Goal: Information Seeking & Learning: Learn about a topic

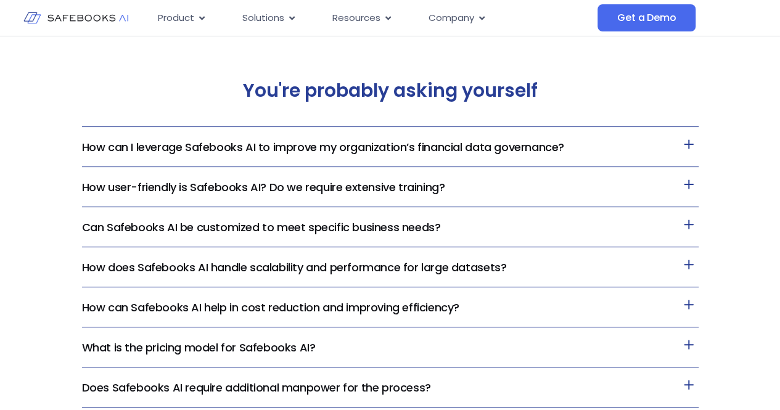
scroll to position [2468, 0]
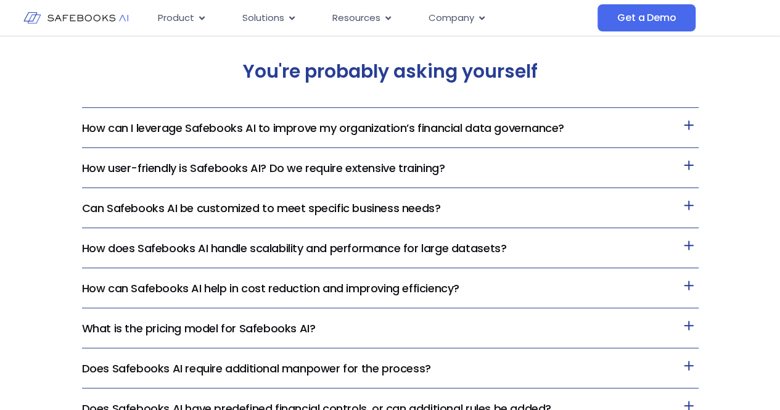
click at [362, 117] on h3 "How can I leverage Safebooks AI to improve my organization’s financial data gov…" at bounding box center [390, 128] width 617 height 40
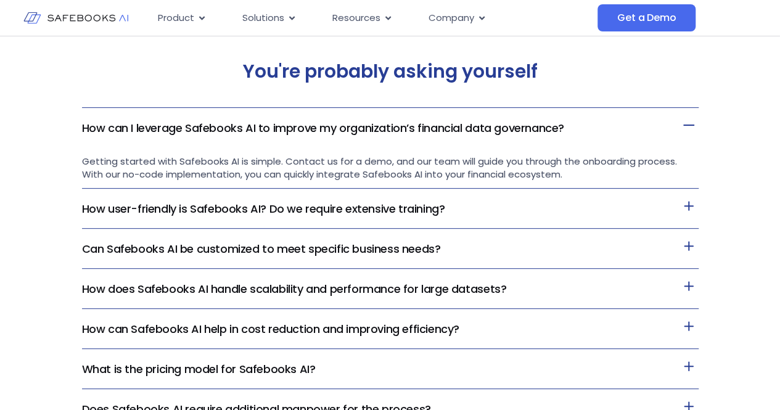
click at [350, 126] on link "How can I leverage Safebooks AI to improve my organization’s financial data gov…" at bounding box center [323, 127] width 482 height 15
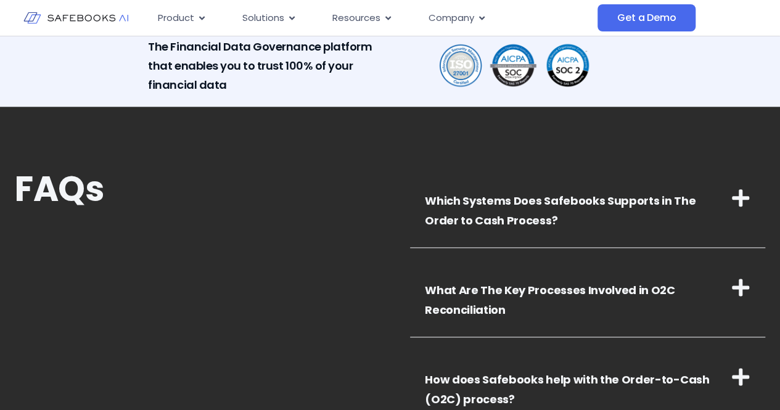
scroll to position [3085, 0]
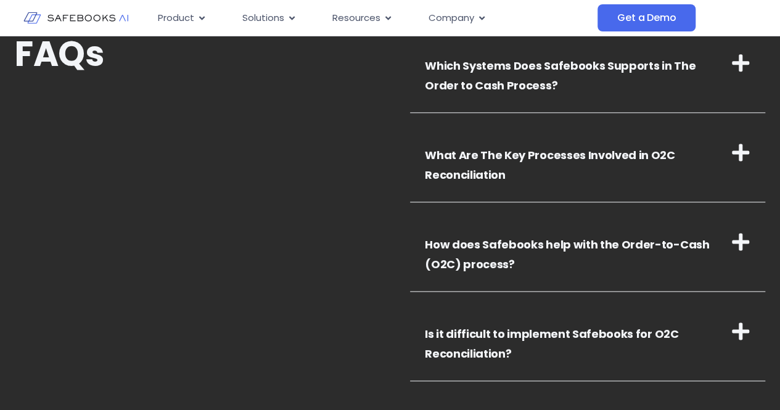
click at [741, 152] on icon at bounding box center [740, 152] width 17 height 17
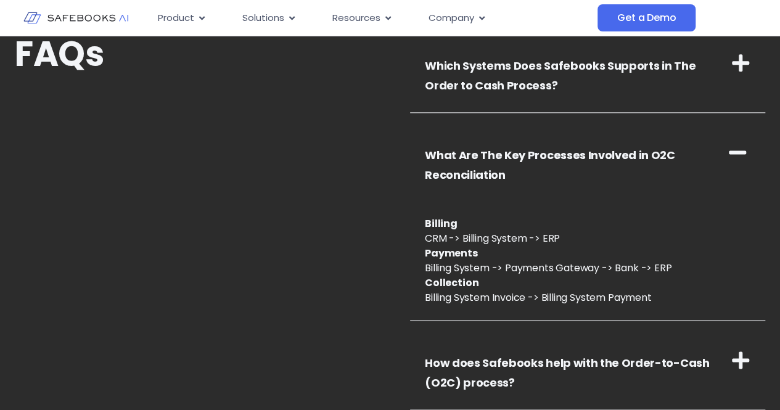
click at [741, 152] on icon at bounding box center [737, 153] width 17 height 4
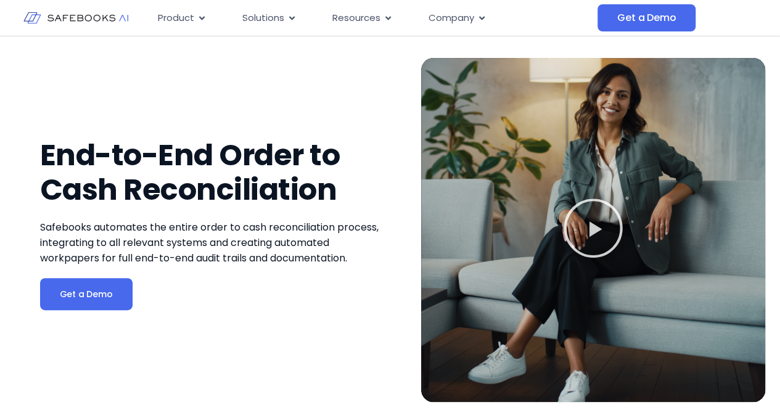
scroll to position [0, 0]
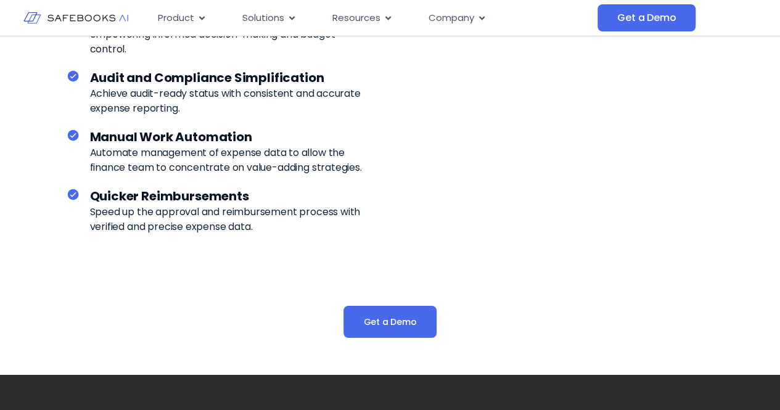
scroll to position [2221, 0]
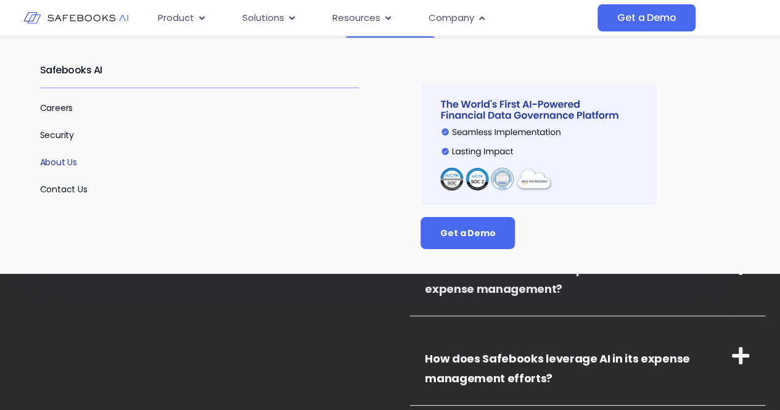
click at [63, 164] on link "About Us" at bounding box center [59, 162] width 38 height 12
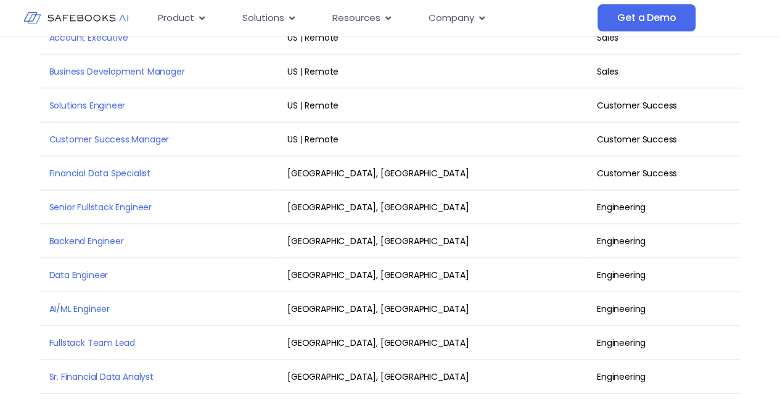
scroll to position [1660, 0]
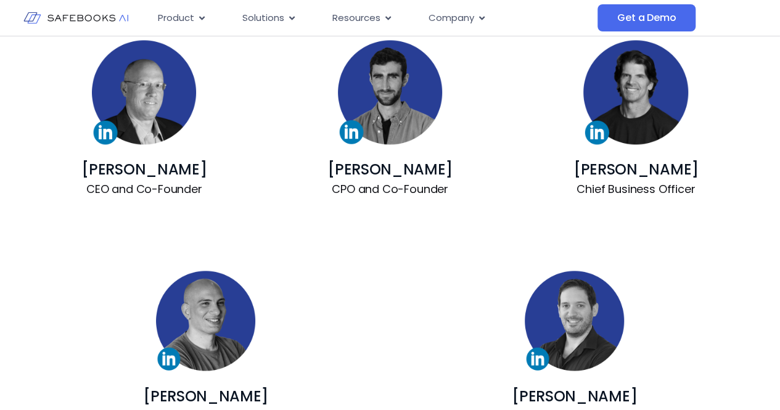
scroll to position [941, 0]
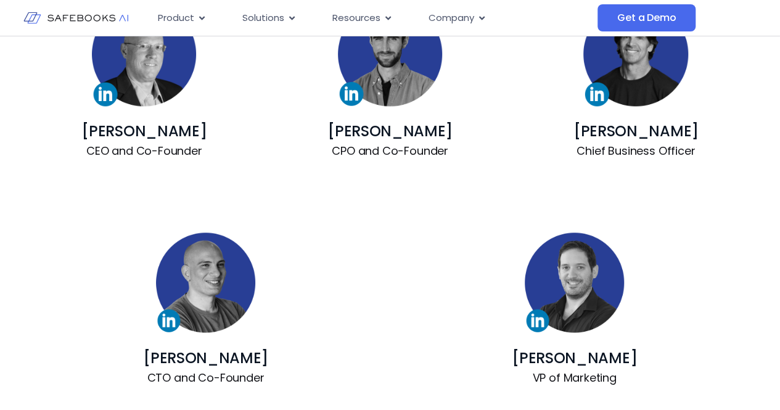
click at [618, 78] on img at bounding box center [636, 54] width 104 height 104
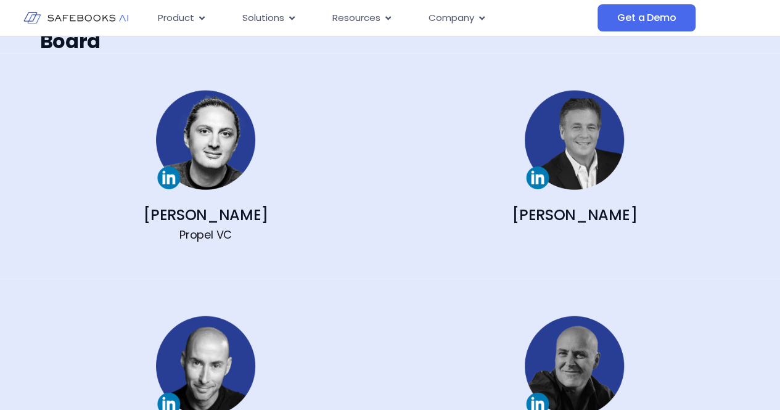
scroll to position [1312, 0]
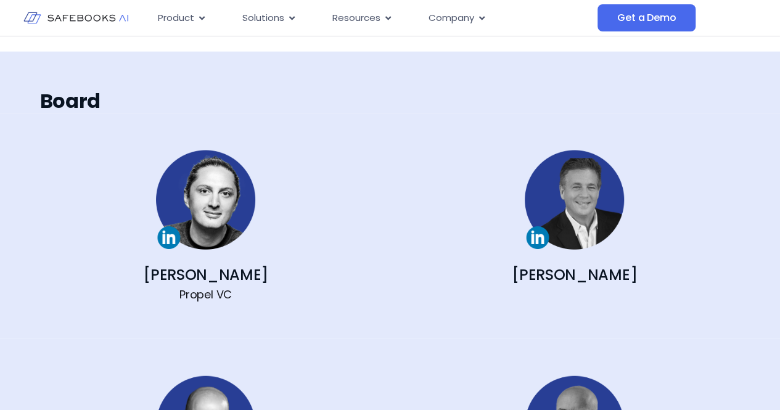
click at [219, 225] on img at bounding box center [205, 200] width 99 height 99
click at [575, 201] on img at bounding box center [574, 200] width 99 height 99
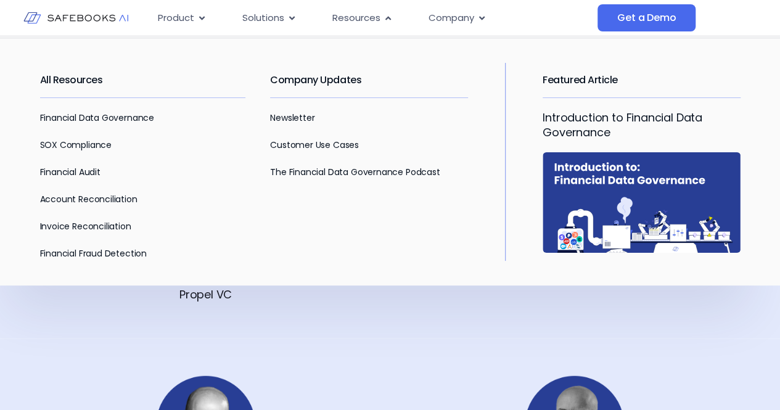
scroll to position [1620, 0]
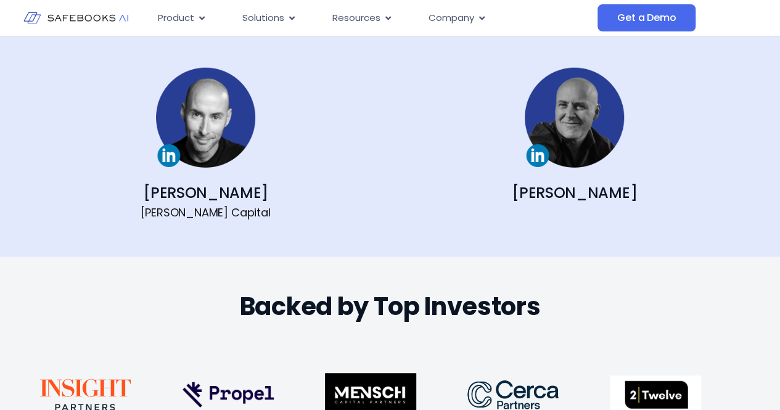
click at [201, 120] on img at bounding box center [205, 117] width 99 height 99
click at [592, 160] on img at bounding box center [574, 117] width 99 height 99
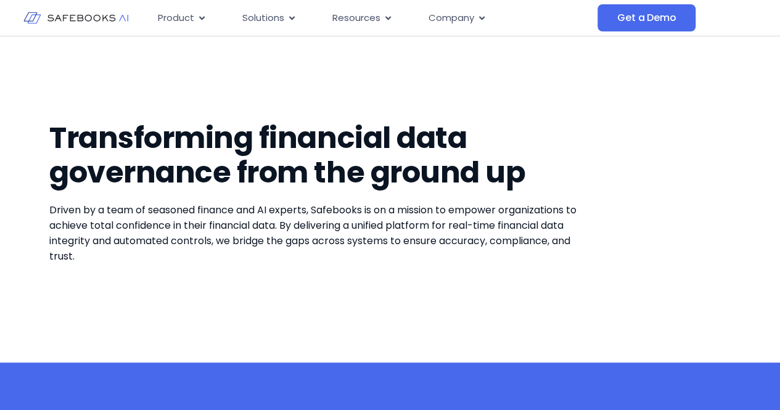
scroll to position [0, 0]
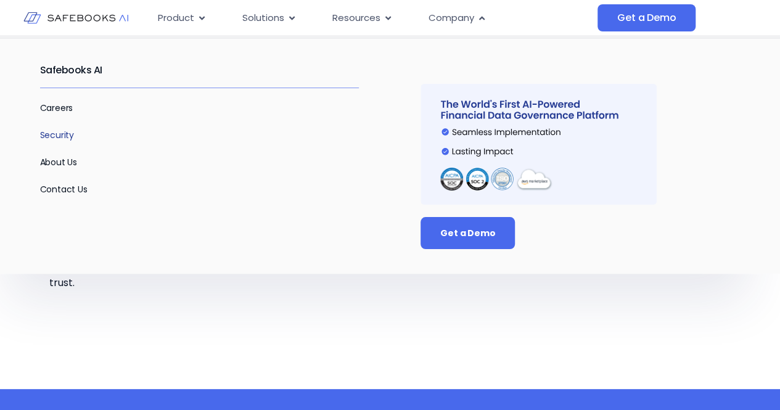
click at [57, 133] on link "Security" at bounding box center [57, 135] width 35 height 12
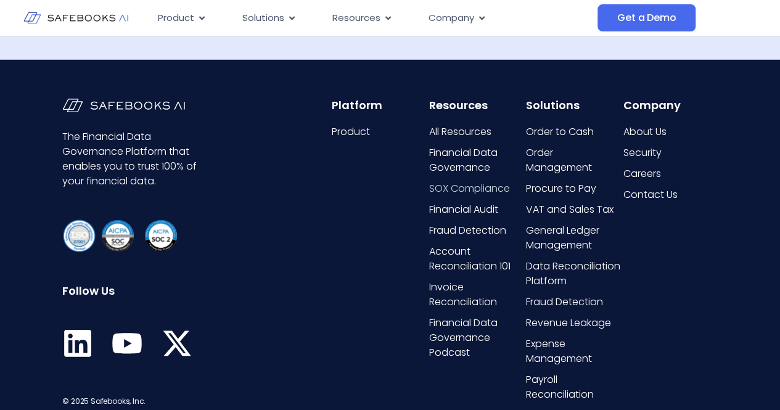
scroll to position [1858, 0]
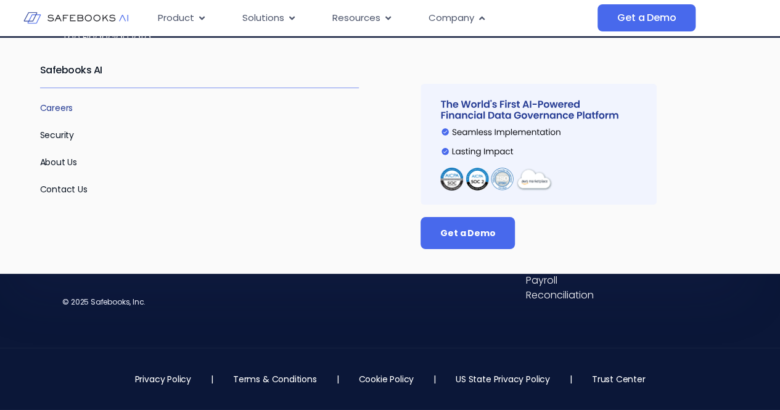
click at [68, 104] on link "Careers" at bounding box center [56, 108] width 33 height 12
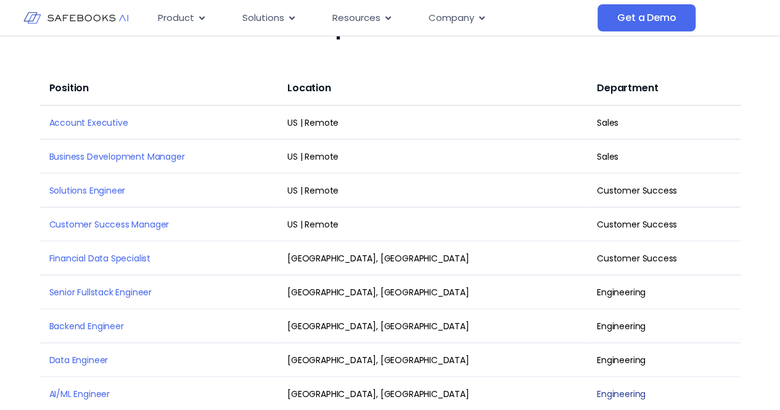
scroll to position [903, 0]
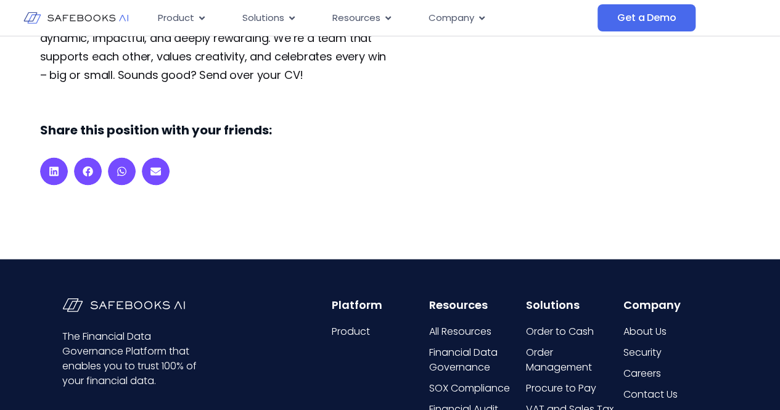
scroll to position [1143, 0]
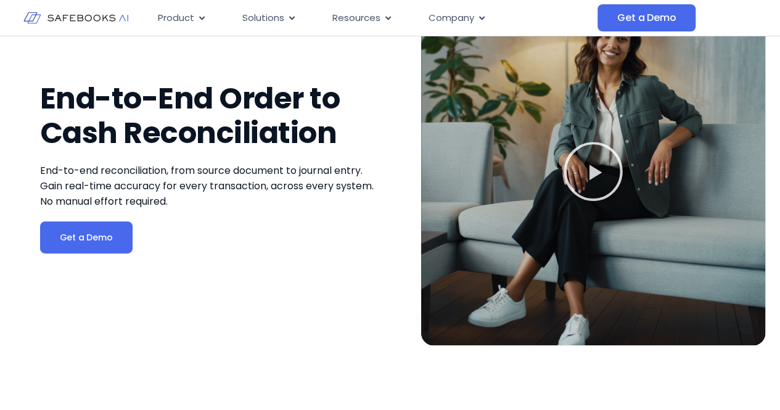
scroll to position [70, 0]
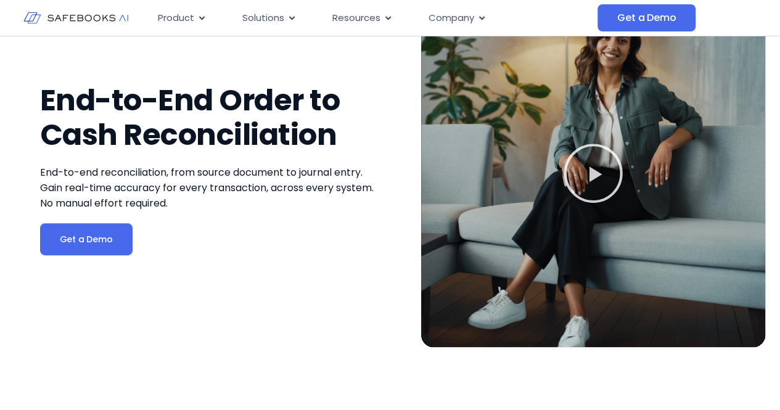
click at [596, 173] on icon "Play Video" at bounding box center [593, 173] width 59 height 59
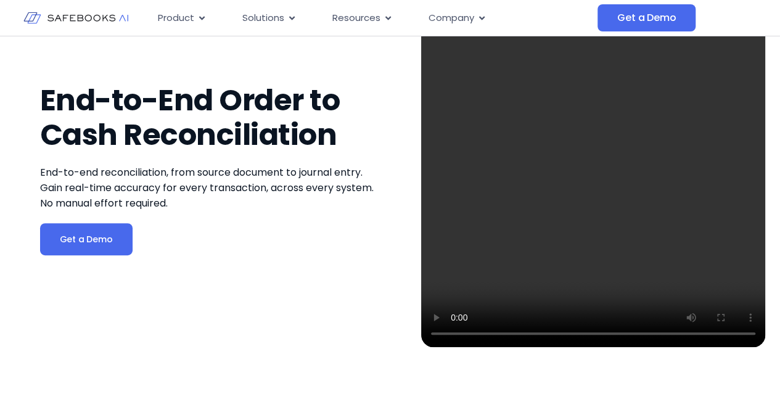
drag, startPoint x: 596, startPoint y: 173, endPoint x: 544, endPoint y: 186, distance: 53.4
click at [544, 186] on video at bounding box center [593, 175] width 344 height 344
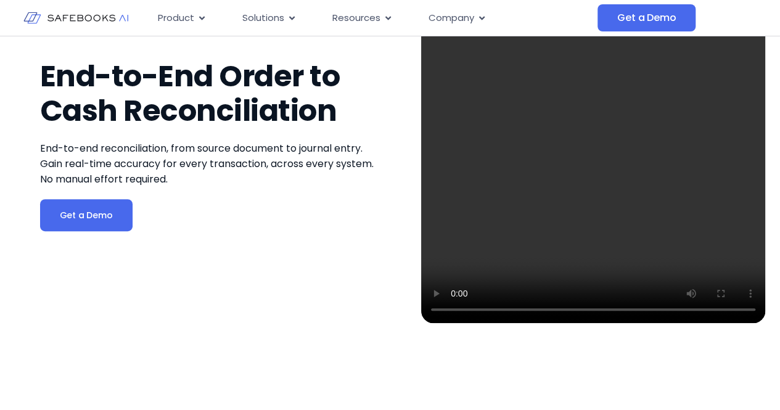
scroll to position [31, 0]
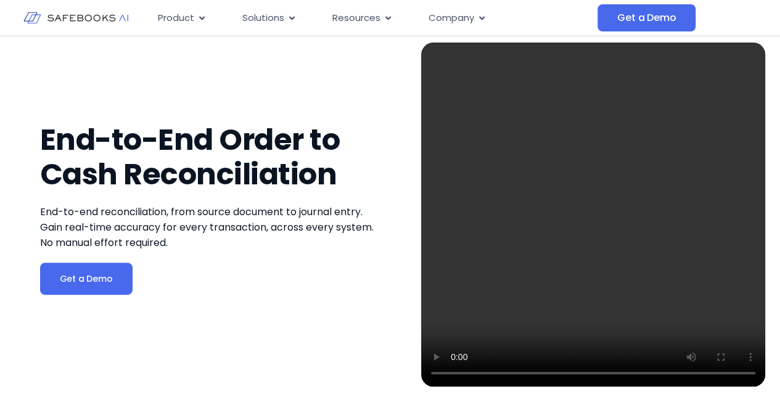
click at [592, 170] on video at bounding box center [593, 215] width 344 height 344
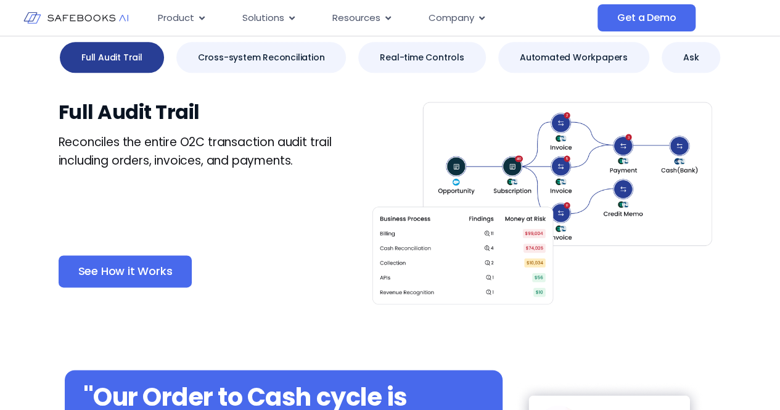
scroll to position [694, 0]
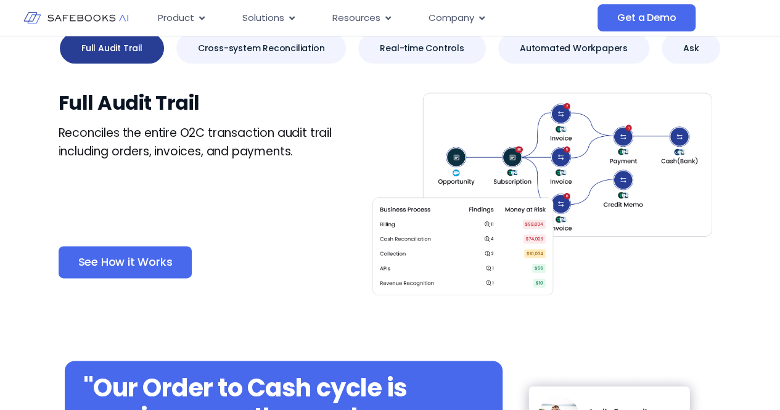
click at [544, 162] on img "Tabs. Open items with Enter or Space, close with Escape and navigate using the …" at bounding box center [546, 193] width 352 height 211
click at [79, 260] on span "See How it Works" at bounding box center [125, 262] width 94 height 12
